Goal: Task Accomplishment & Management: Manage account settings

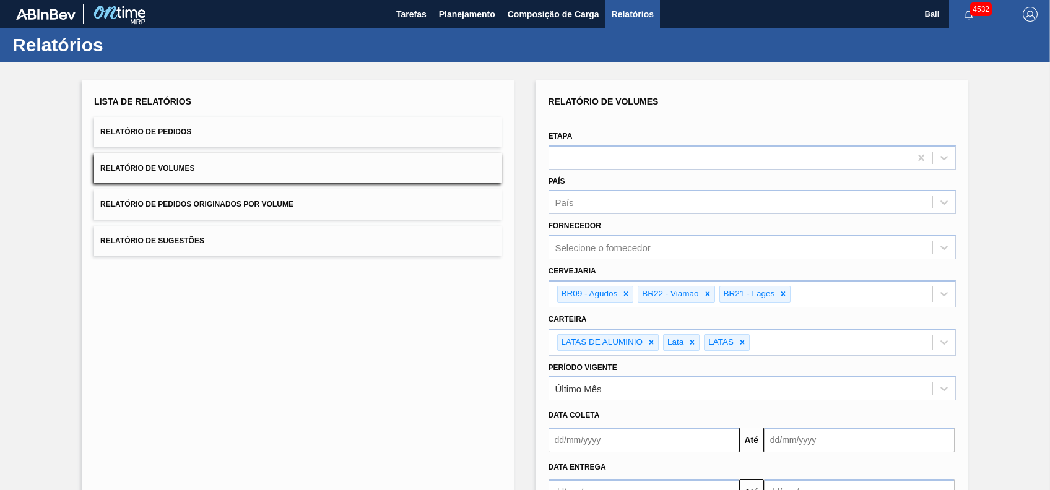
scroll to position [54, 0]
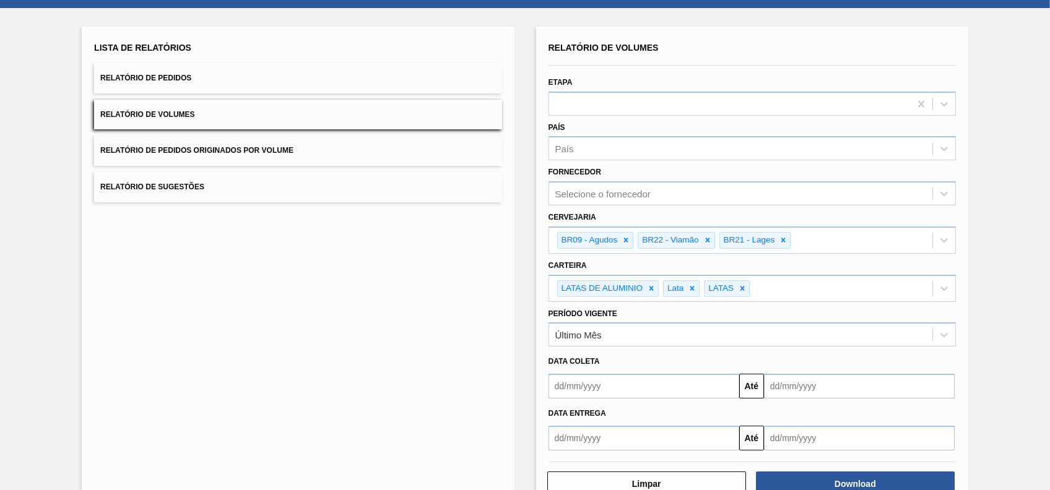
drag, startPoint x: 469, startPoint y: 292, endPoint x: 352, endPoint y: 283, distance: 117.4
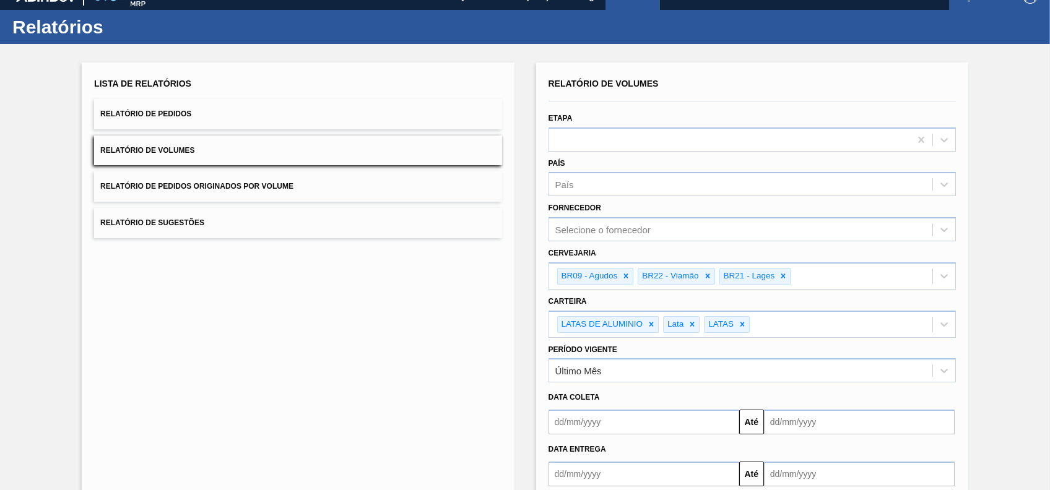
scroll to position [0, 0]
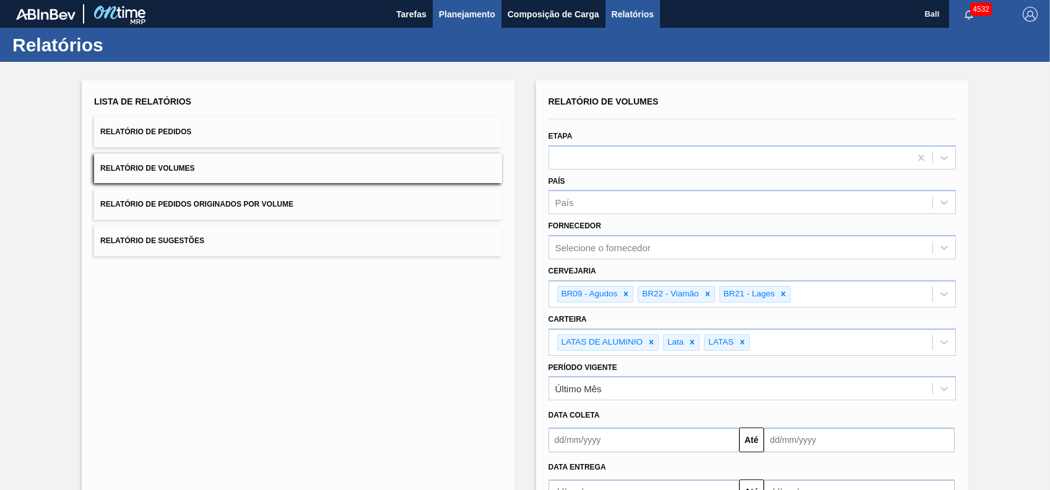
click at [461, 15] on span "Planejamento" at bounding box center [467, 14] width 56 height 15
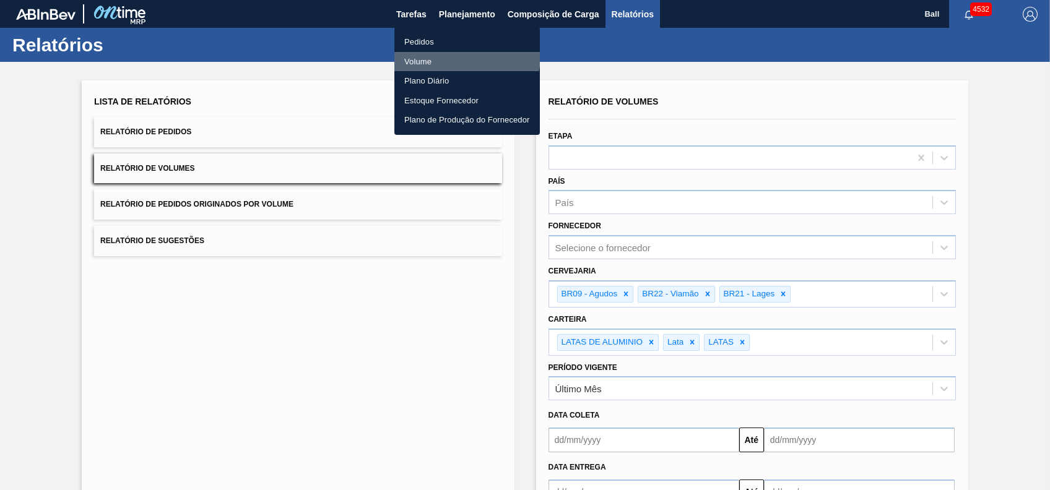
click at [452, 52] on li "Volume" at bounding box center [467, 62] width 146 height 20
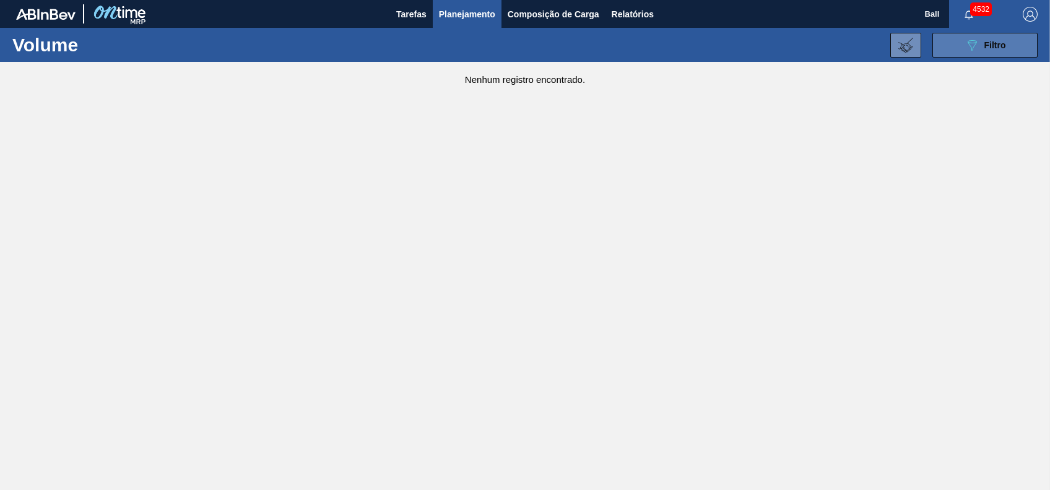
click at [972, 46] on icon "089F7B8B-B2A5-4AFE-B5C0-19BA573D28AC" at bounding box center [972, 45] width 15 height 15
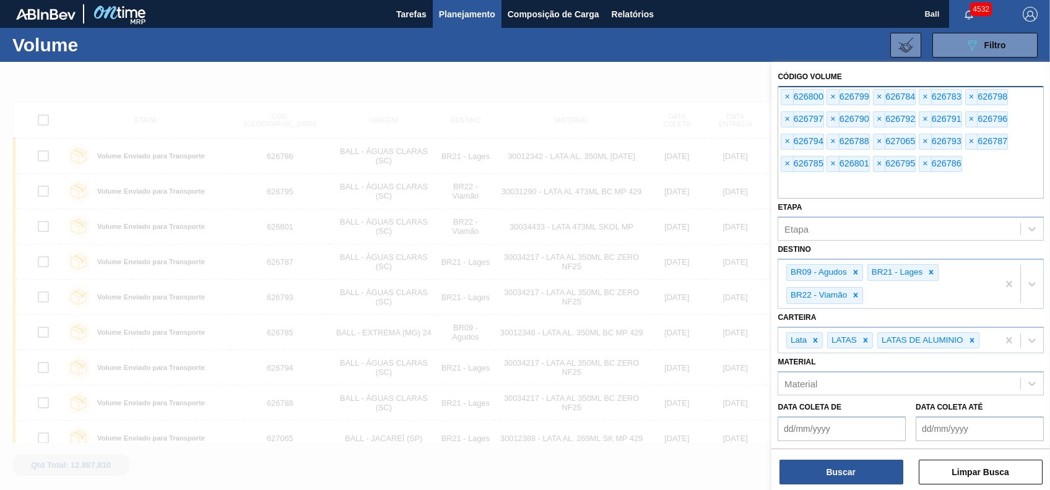
click at [967, 178] on input "text" at bounding box center [911, 187] width 266 height 24
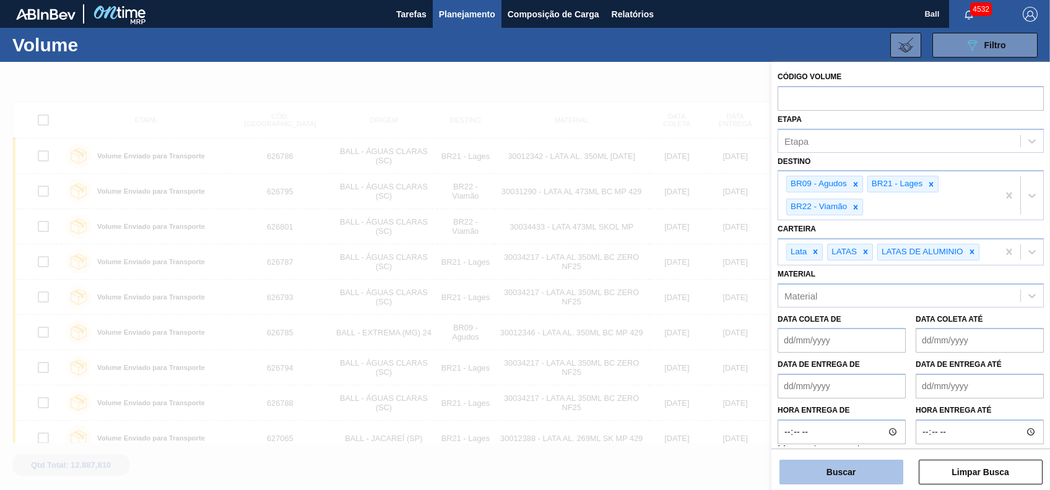
click at [811, 467] on button "Buscar" at bounding box center [842, 472] width 124 height 25
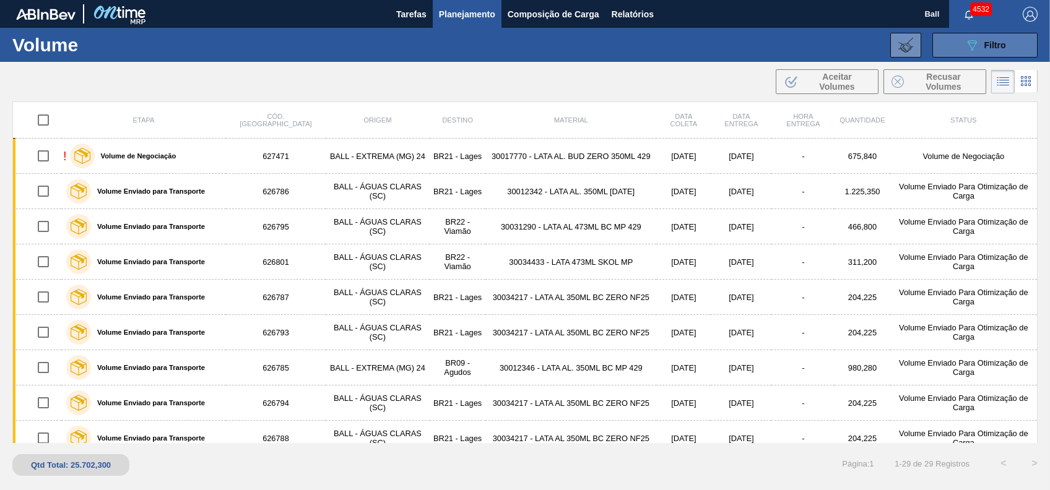
click at [985, 38] on div "089F7B8B-B2A5-4AFE-B5C0-19BA573D28AC Filtro" at bounding box center [985, 45] width 41 height 15
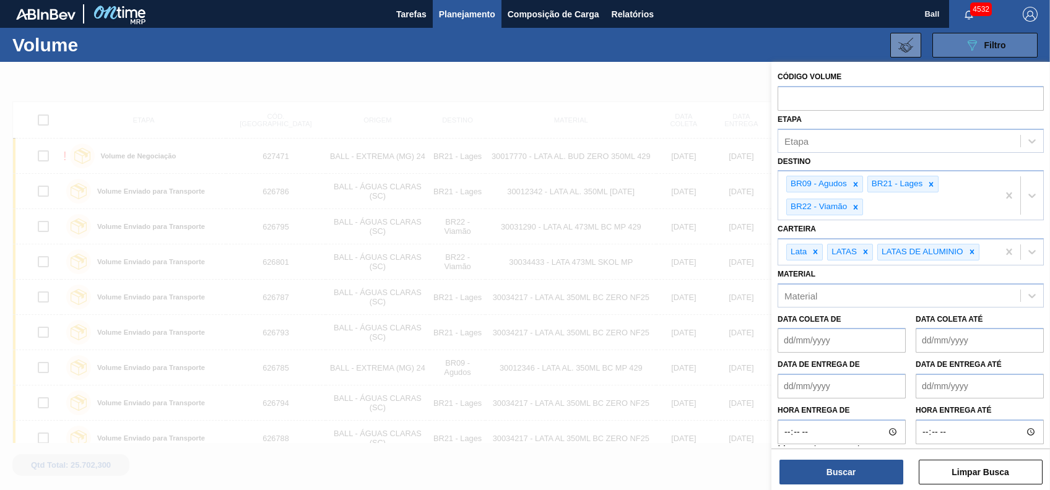
click at [991, 42] on span "Filtro" at bounding box center [996, 45] width 22 height 10
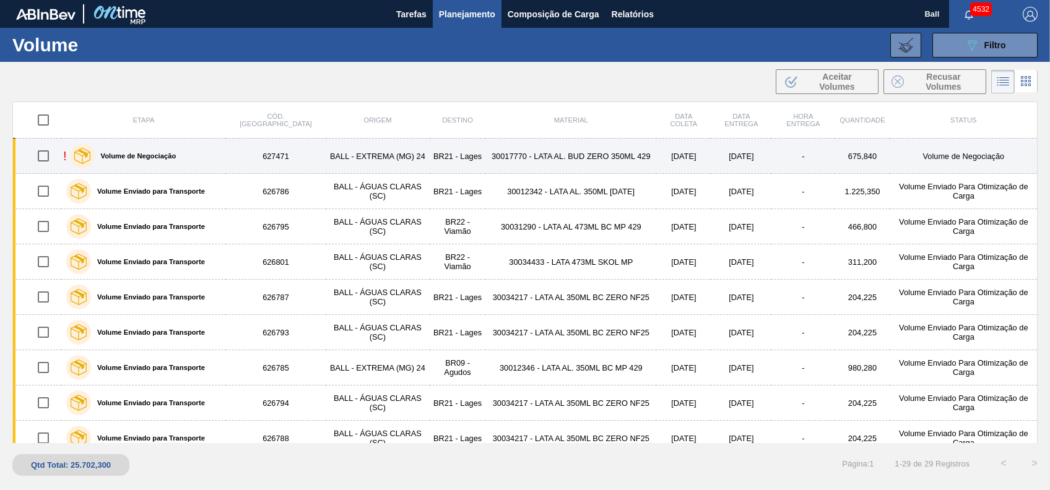
click at [326, 152] on td "BALL - EXTREMA (MG) 24" at bounding box center [378, 156] width 104 height 35
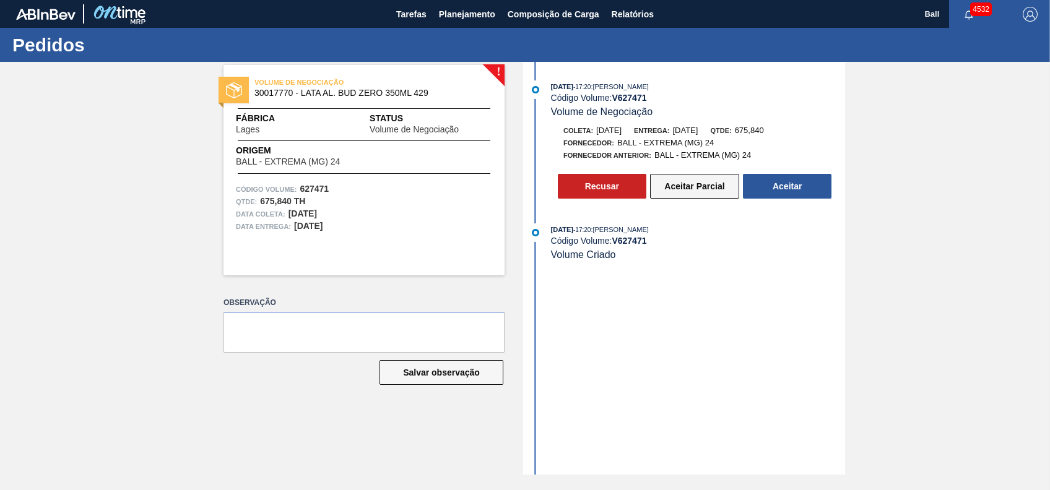
click at [725, 188] on button "Aceitar Parcial" at bounding box center [694, 186] width 89 height 25
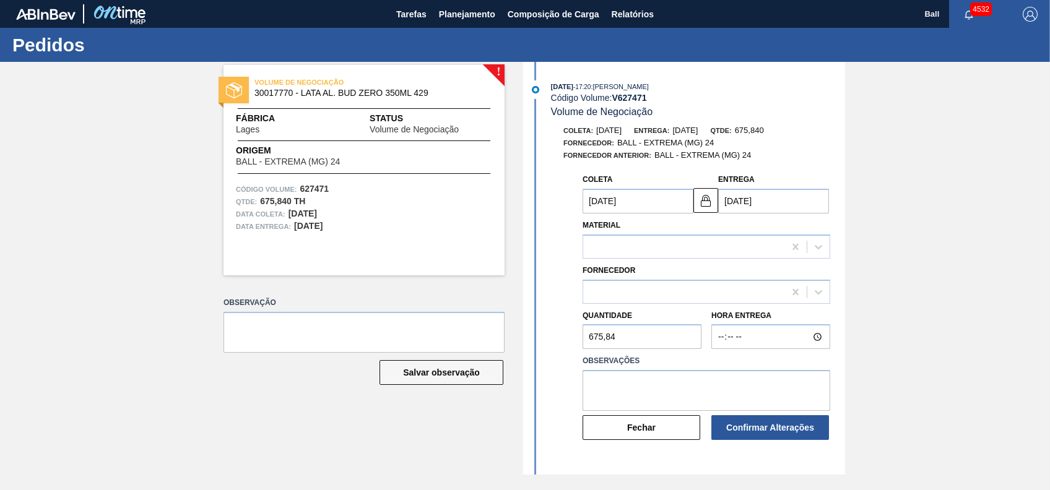
type input "03/10/2025"
click at [683, 440] on button "Fechar" at bounding box center [642, 428] width 118 height 25
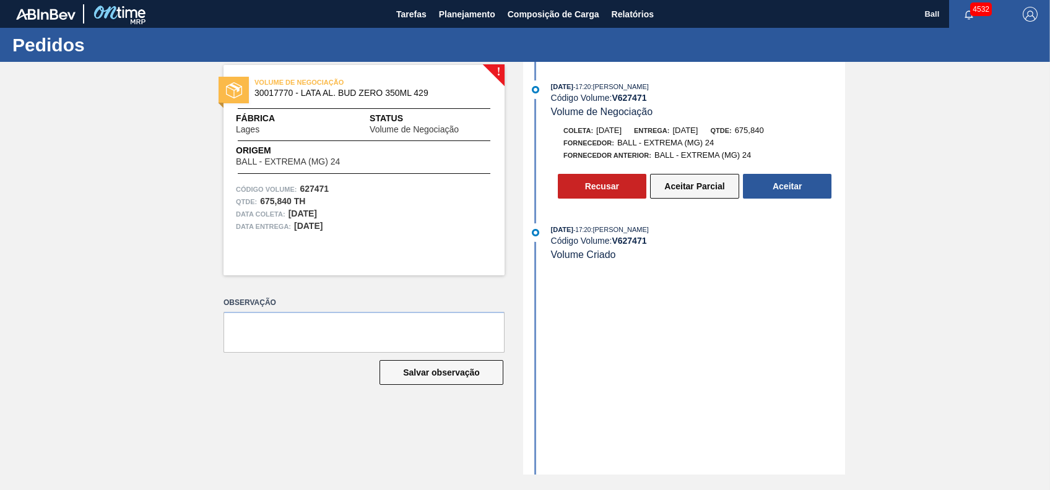
click at [721, 190] on button "Aceitar Parcial" at bounding box center [694, 186] width 89 height 25
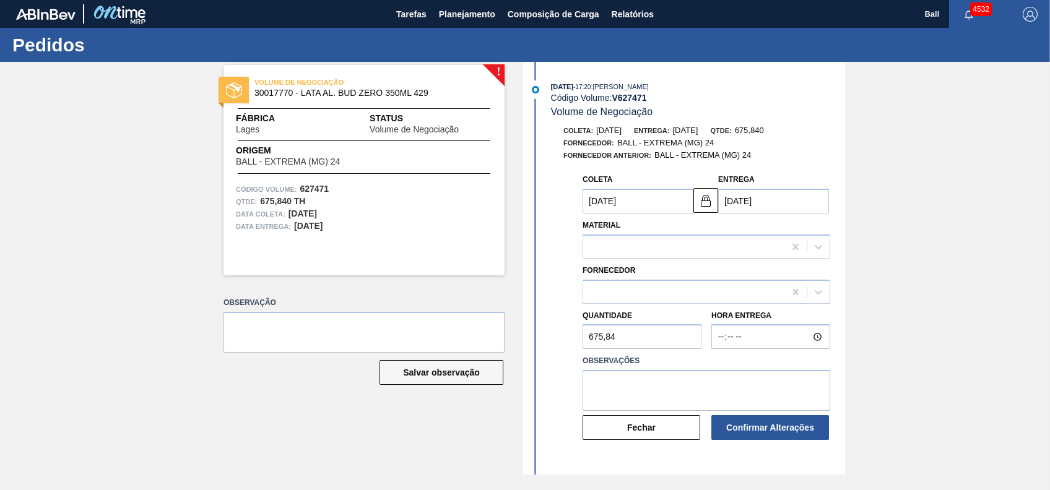
type input "03/10/2025"
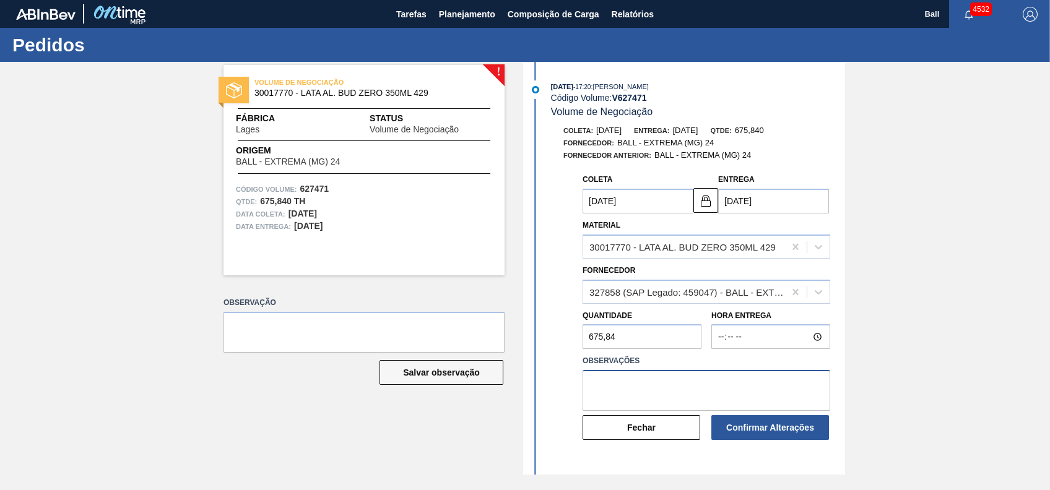
click at [675, 385] on textarea at bounding box center [707, 390] width 248 height 41
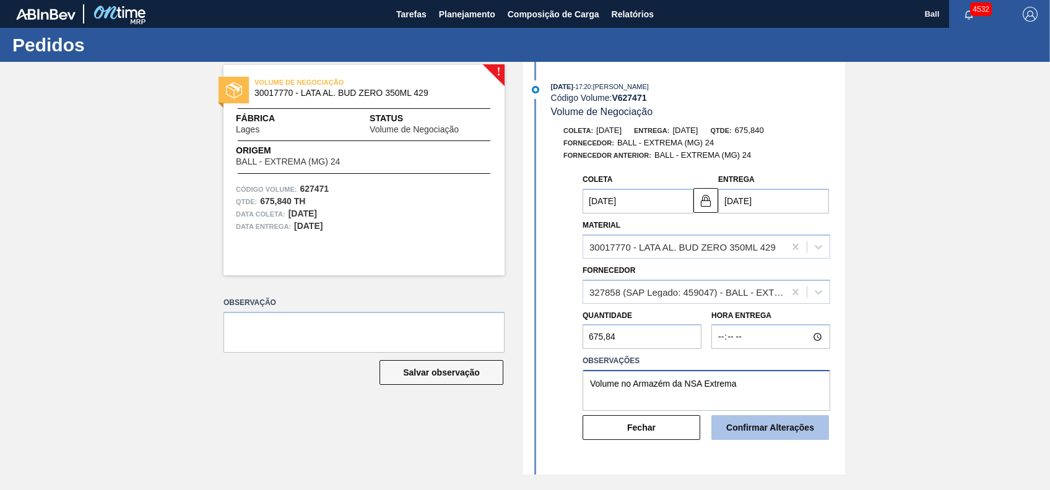
type textarea "Volume no Armazém da NSA Extrema"
click at [758, 421] on button "Confirmar Alterações" at bounding box center [771, 428] width 118 height 25
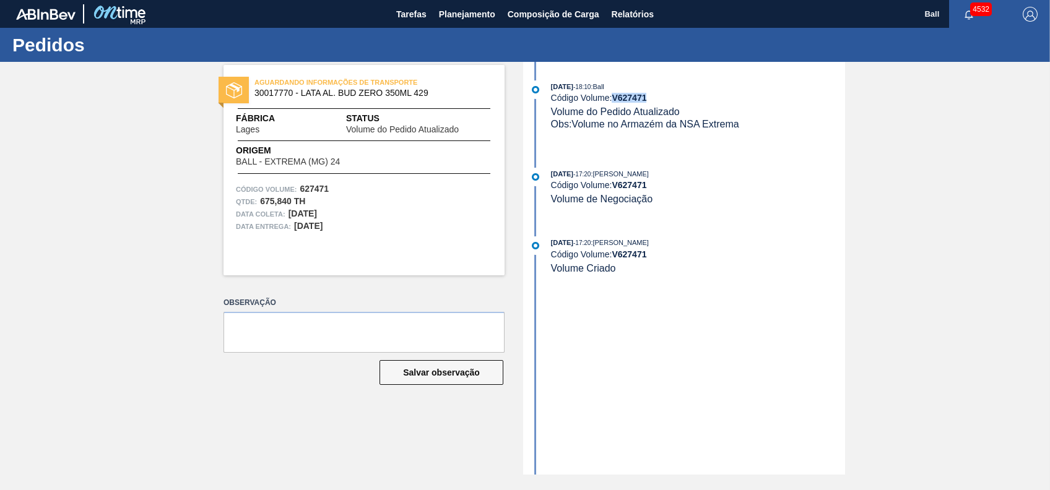
drag, startPoint x: 650, startPoint y: 98, endPoint x: 612, endPoint y: 97, distance: 37.8
click at [612, 97] on div "Código Volume: V 627471" at bounding box center [698, 98] width 294 height 10
click at [654, 95] on div "Código Volume: V 627471" at bounding box center [698, 98] width 294 height 10
drag, startPoint x: 630, startPoint y: 94, endPoint x: 548, endPoint y: 99, distance: 81.9
click at [548, 99] on div "02/10/2025 - 18:10 : Ball Código Volume: V 627471 Volume do Pedido Atualizado O…" at bounding box center [685, 106] width 319 height 50
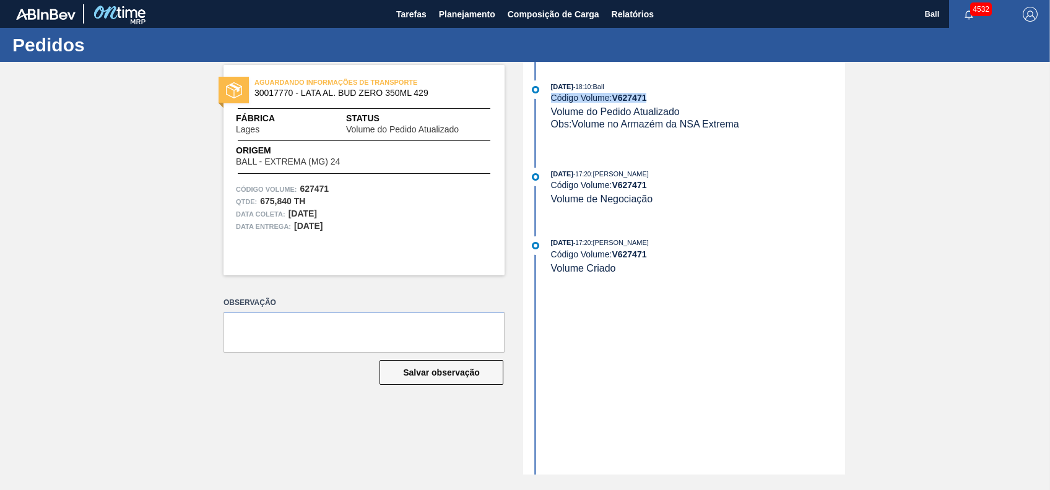
copy div "Código Volume: V 627471"
click at [664, 98] on div "Código Volume: V 627471" at bounding box center [698, 98] width 294 height 10
drag, startPoint x: 648, startPoint y: 100, endPoint x: 609, endPoint y: 100, distance: 39.0
click at [609, 100] on div "Código Volume: V 627471" at bounding box center [698, 98] width 294 height 10
click at [615, 97] on strong "V 627471" at bounding box center [629, 98] width 35 height 10
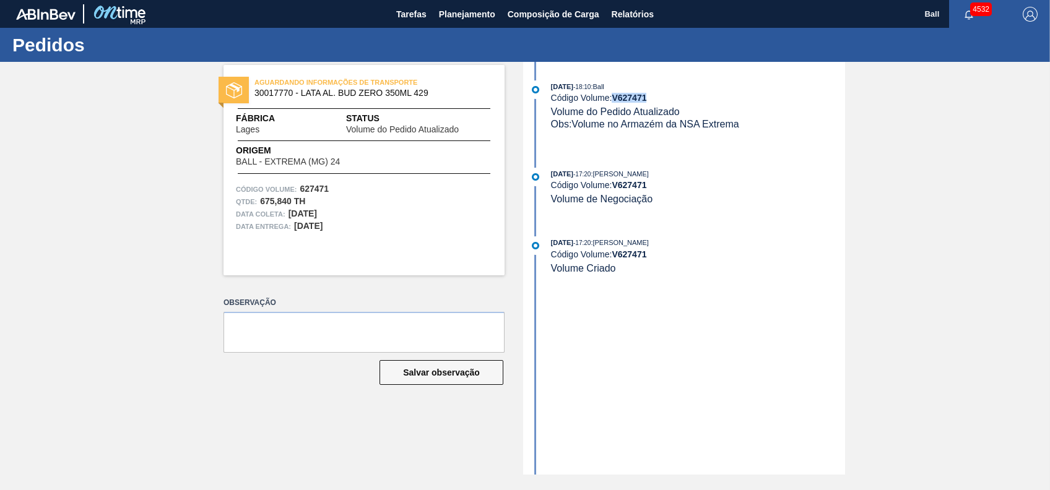
copy strong "V 627471"
click at [63, 239] on div "AGUARDANDO INFORMAÇÕES DE TRANSPORTE 30017770 - LATA AL. BUD ZERO 350ML 429 Fáb…" at bounding box center [525, 268] width 1050 height 413
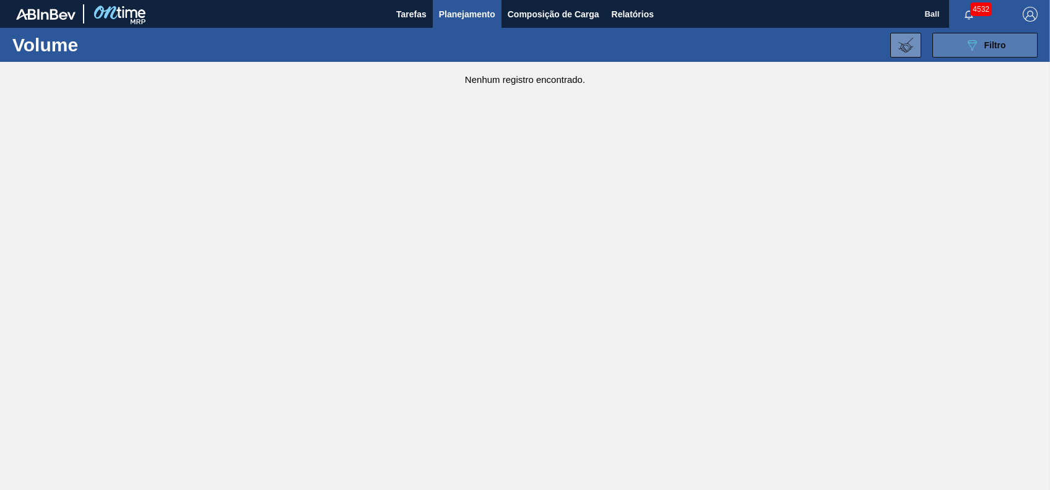
click at [991, 54] on button "089F7B8B-B2A5-4AFE-B5C0-19BA573D28AC Filtro" at bounding box center [985, 45] width 105 height 25
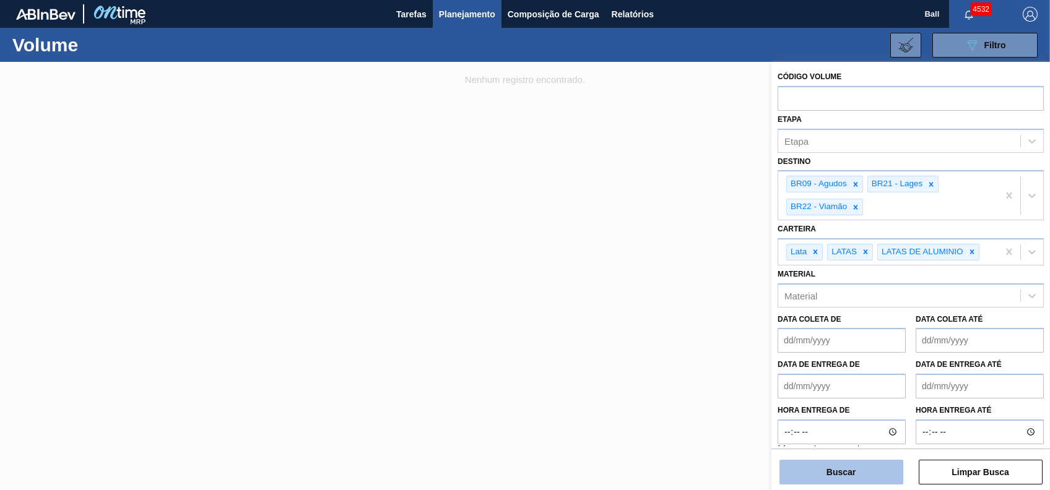
click at [878, 470] on button "Buscar" at bounding box center [842, 472] width 124 height 25
